Goal: Check status: Check status

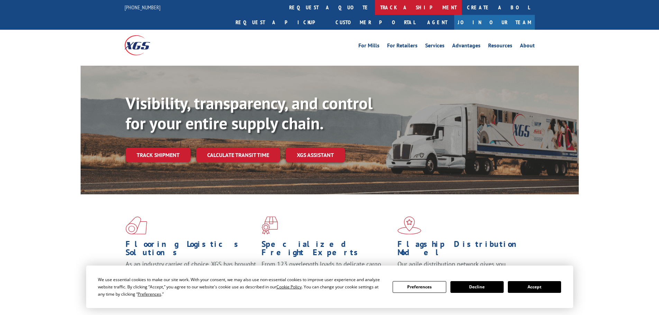
click at [375, 12] on link "track a shipment" at bounding box center [418, 7] width 87 height 15
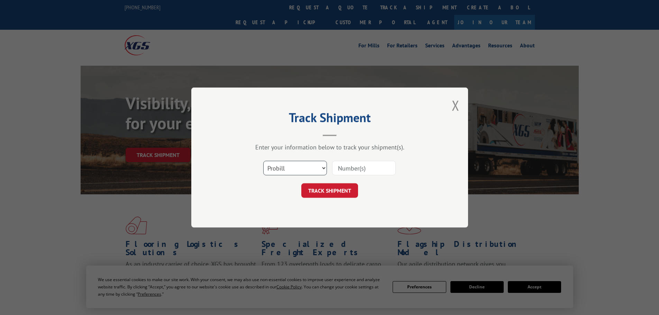
click at [324, 170] on select "Select category... Probill BOL PO" at bounding box center [295, 168] width 64 height 15
select select "bol"
click at [263, 161] on select "Select category... Probill BOL PO" at bounding box center [295, 168] width 64 height 15
click at [365, 167] on input at bounding box center [364, 168] width 64 height 15
drag, startPoint x: 366, startPoint y: 168, endPoint x: 362, endPoint y: 167, distance: 3.9
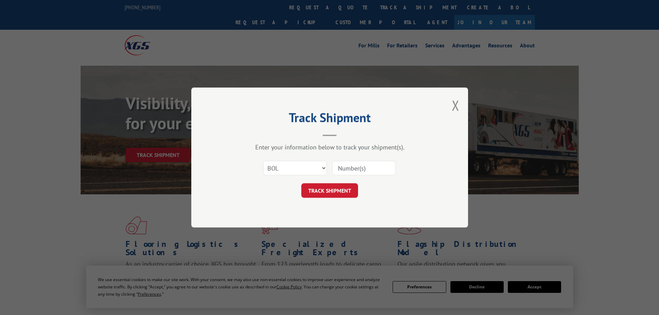
paste input "2839243"
type input "2839243"
click at [348, 193] on button "TRACK SHIPMENT" at bounding box center [329, 190] width 57 height 15
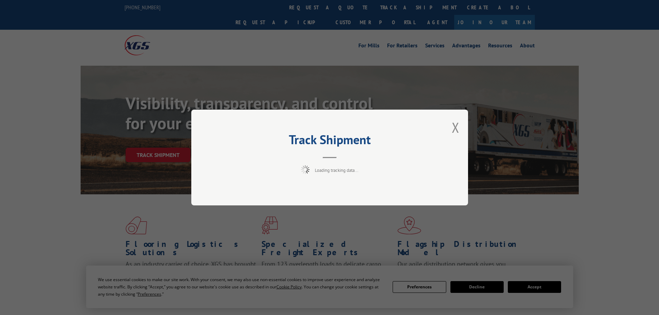
click at [483, 292] on div "Track Shipment Loading tracking data..." at bounding box center [329, 157] width 659 height 315
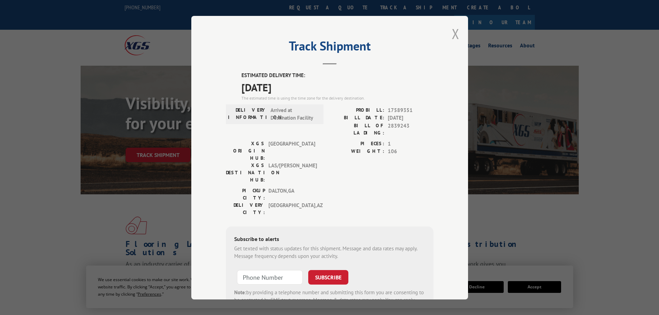
click at [452, 37] on button "Close modal" at bounding box center [456, 34] width 8 height 18
